Goal: Transaction & Acquisition: Purchase product/service

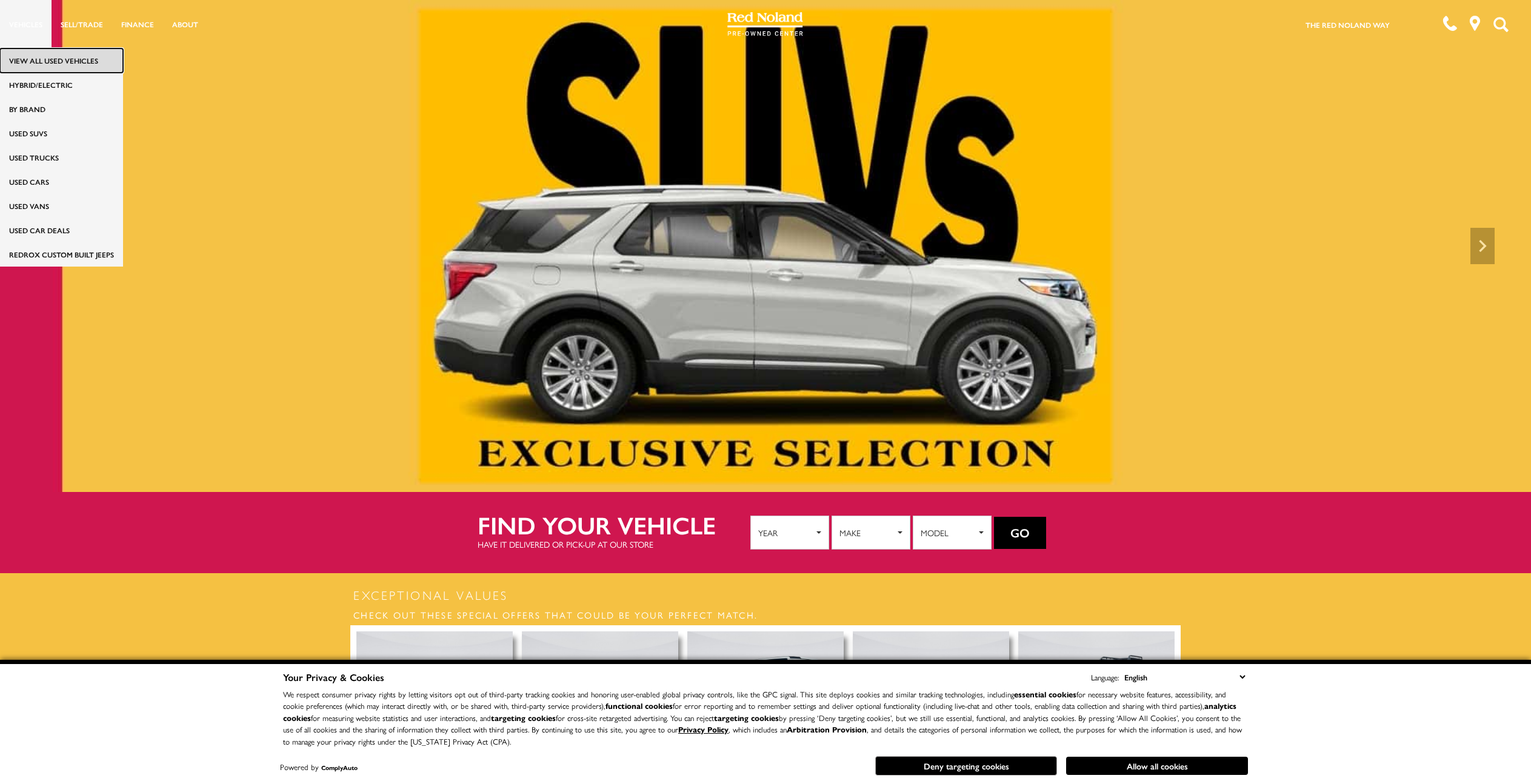
click at [51, 61] on link "View All Used Vehicles" at bounding box center [62, 60] width 123 height 24
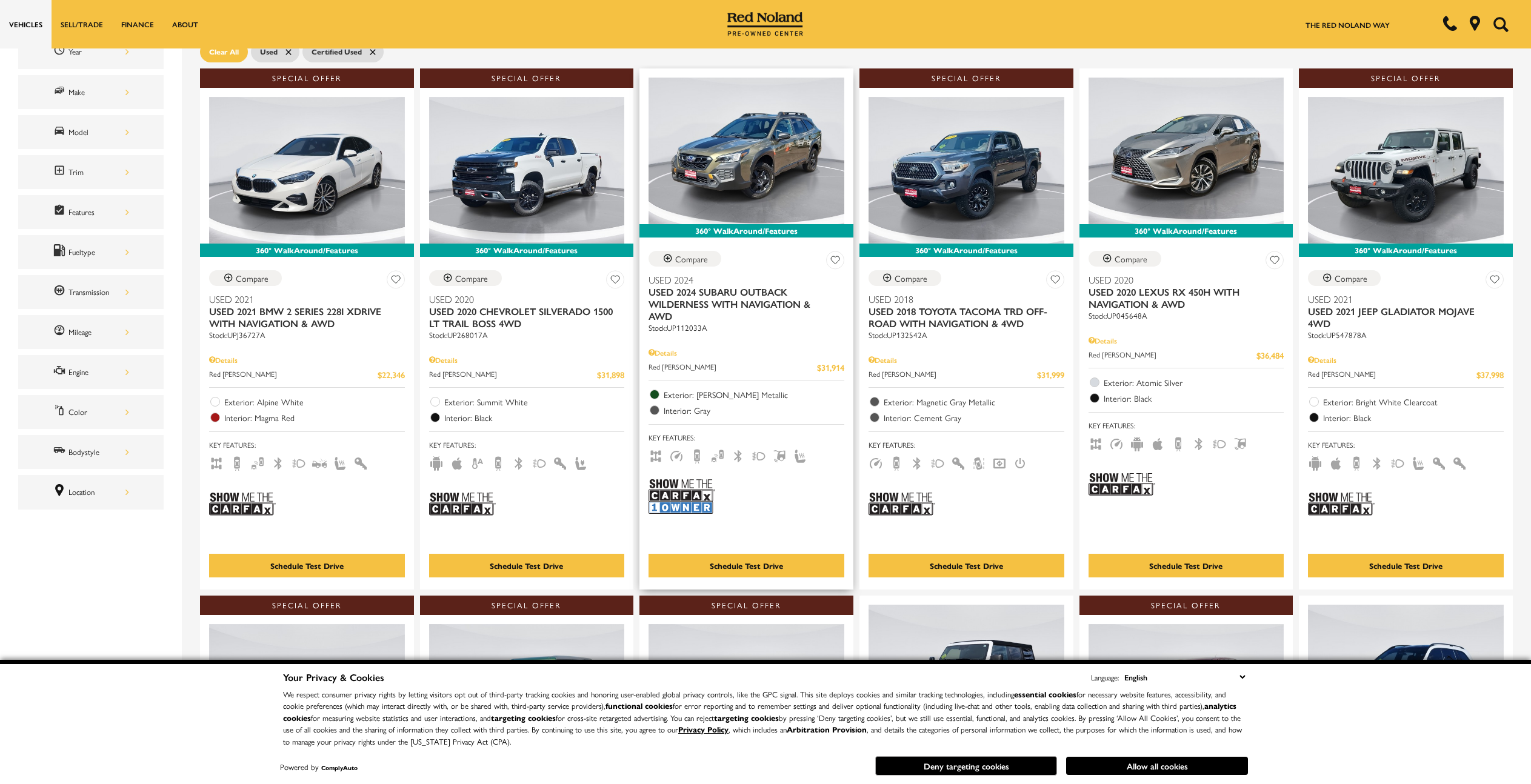
scroll to position [194, 0]
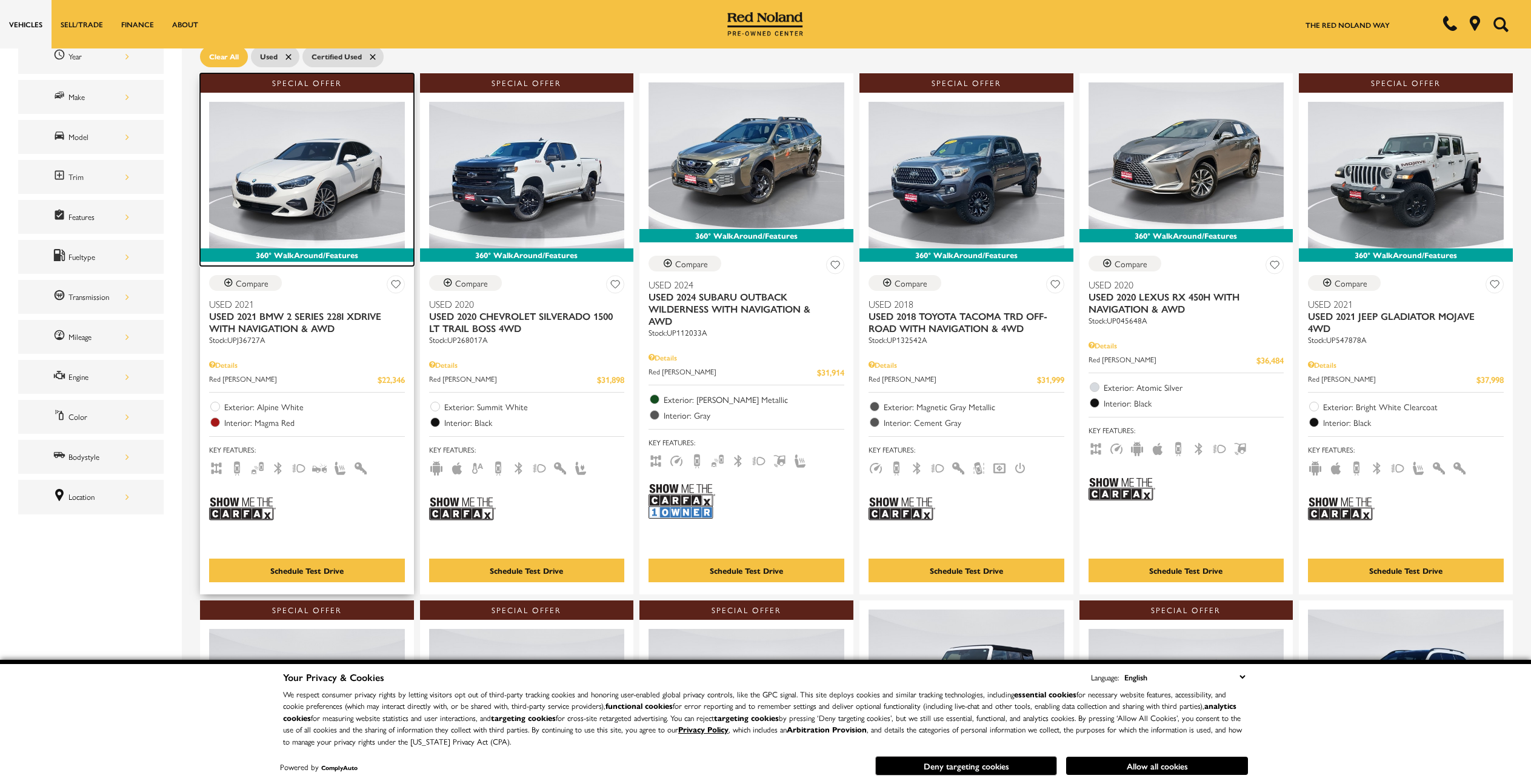
click at [356, 202] on img at bounding box center [306, 175] width 196 height 147
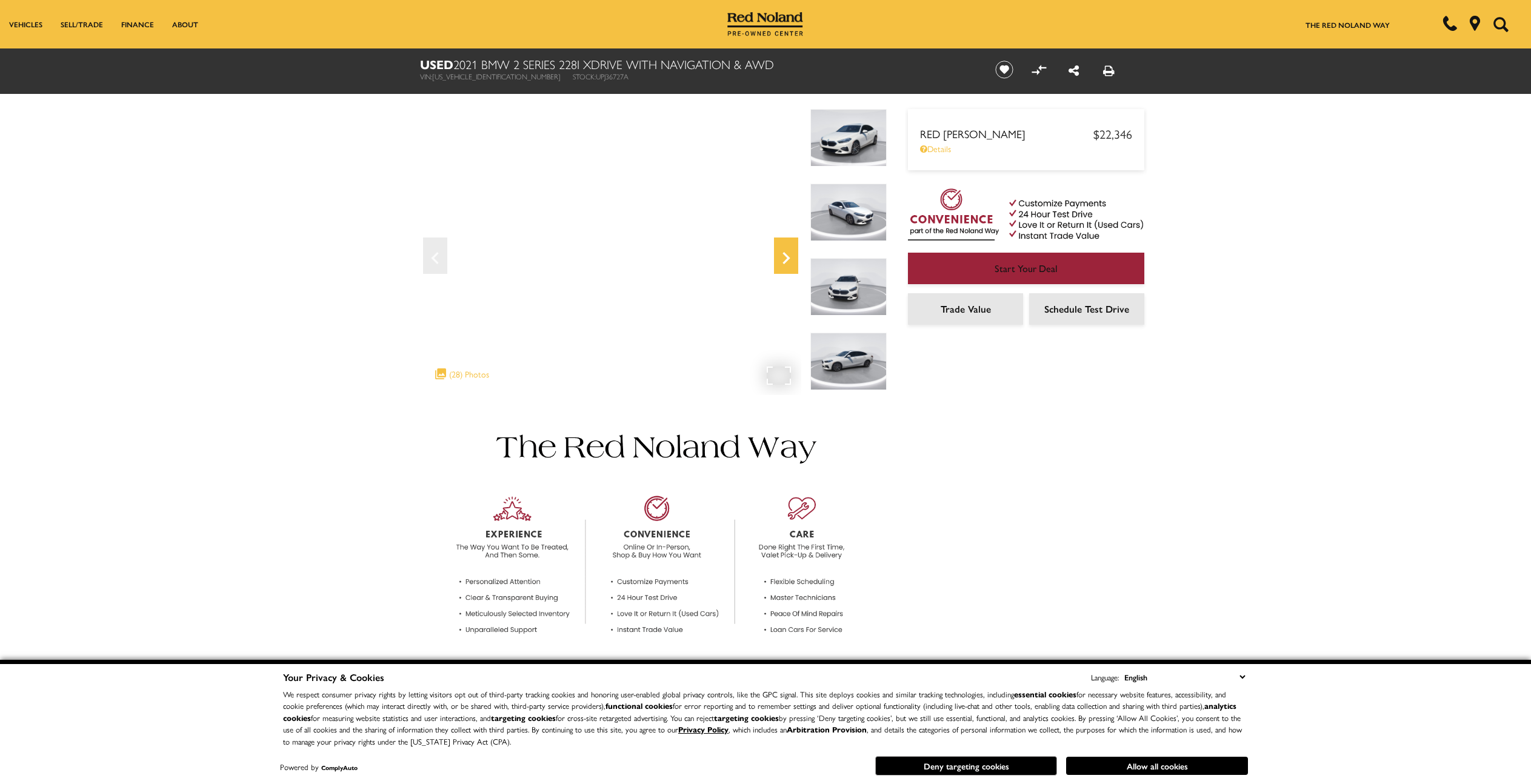
click at [787, 258] on icon "Next" at bounding box center [786, 258] width 7 height 12
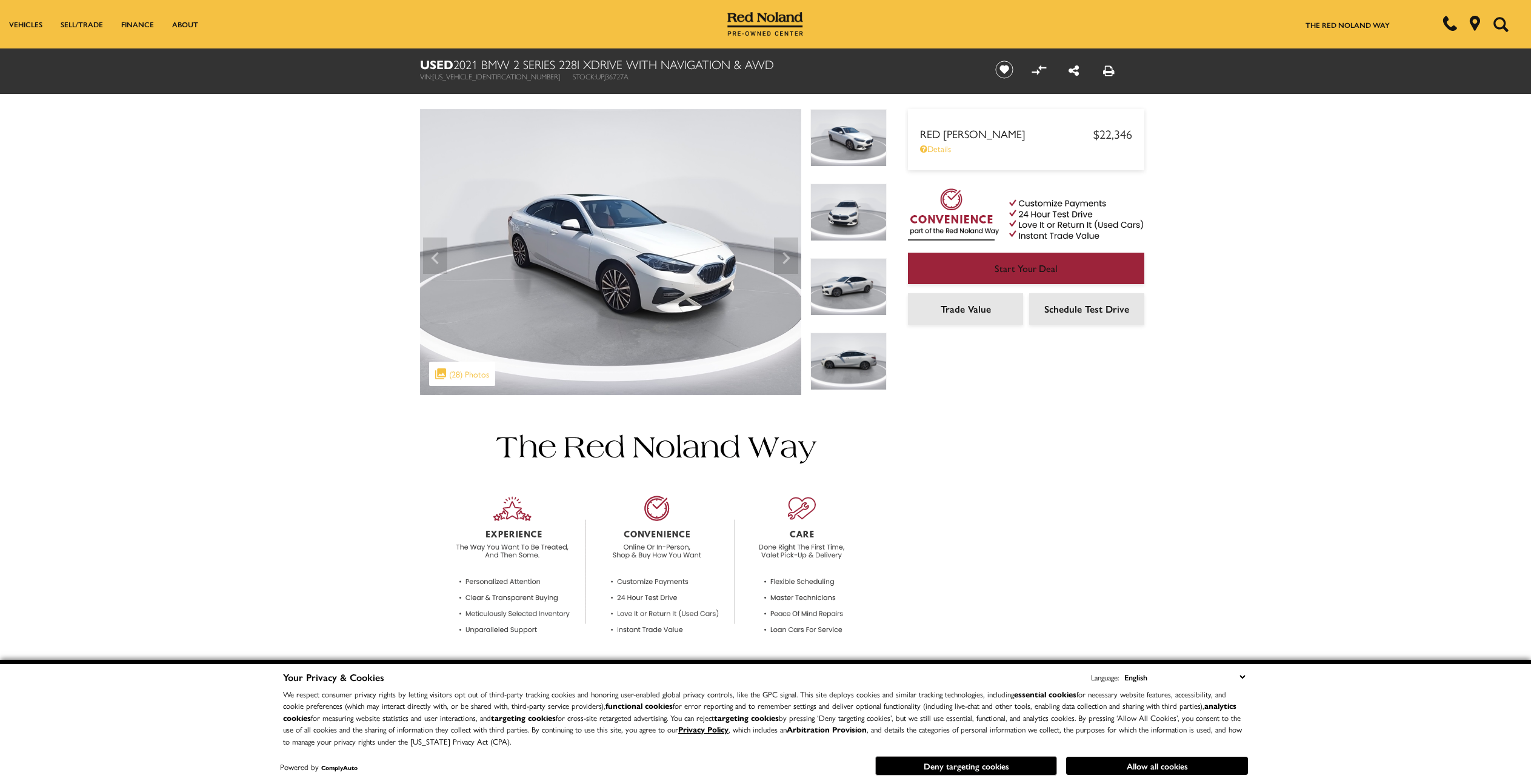
click at [861, 277] on img at bounding box center [848, 287] width 77 height 58
